Goal: Information Seeking & Learning: Learn about a topic

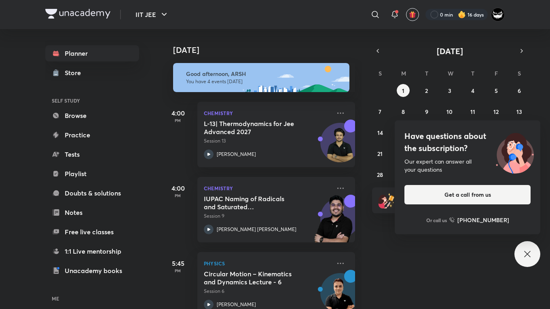
click at [455, 145] on html "IIT JEE ​ 0 min 16 days Planner Store SELF STUDY Browse Practice Tests Playlist…" at bounding box center [275, 154] width 550 height 309
click at [447, 142] on html "IIT JEE ​ 0 min 16 days Planner Store SELF STUDY Browse Practice Tests Playlist…" at bounding box center [275, 154] width 550 height 309
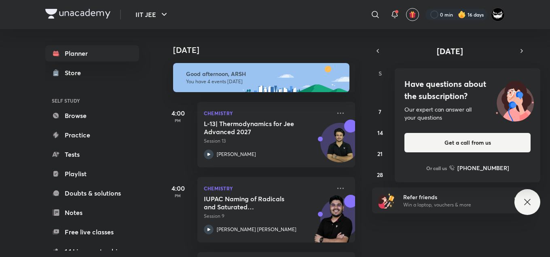
click at [444, 107] on div "Our expert can answer all your questions" at bounding box center [467, 114] width 126 height 16
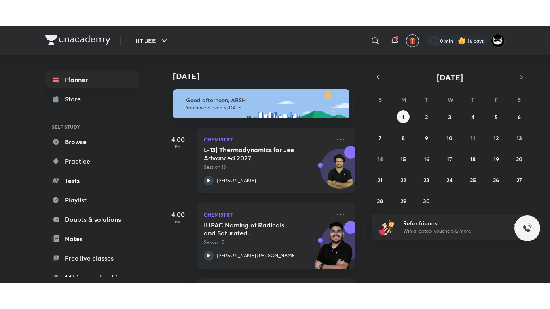
scroll to position [148, 0]
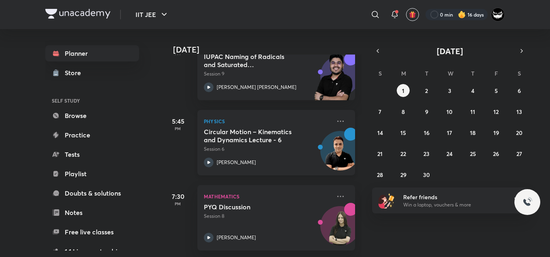
click at [244, 146] on p "Session 6" at bounding box center [267, 149] width 127 height 7
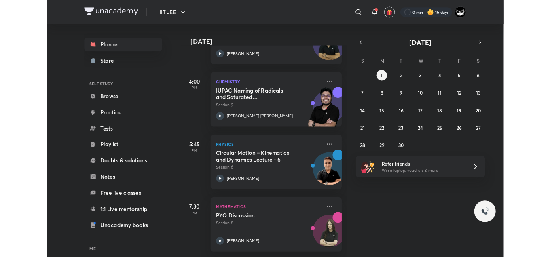
scroll to position [96, 0]
